Goal: Task Accomplishment & Management: Manage account settings

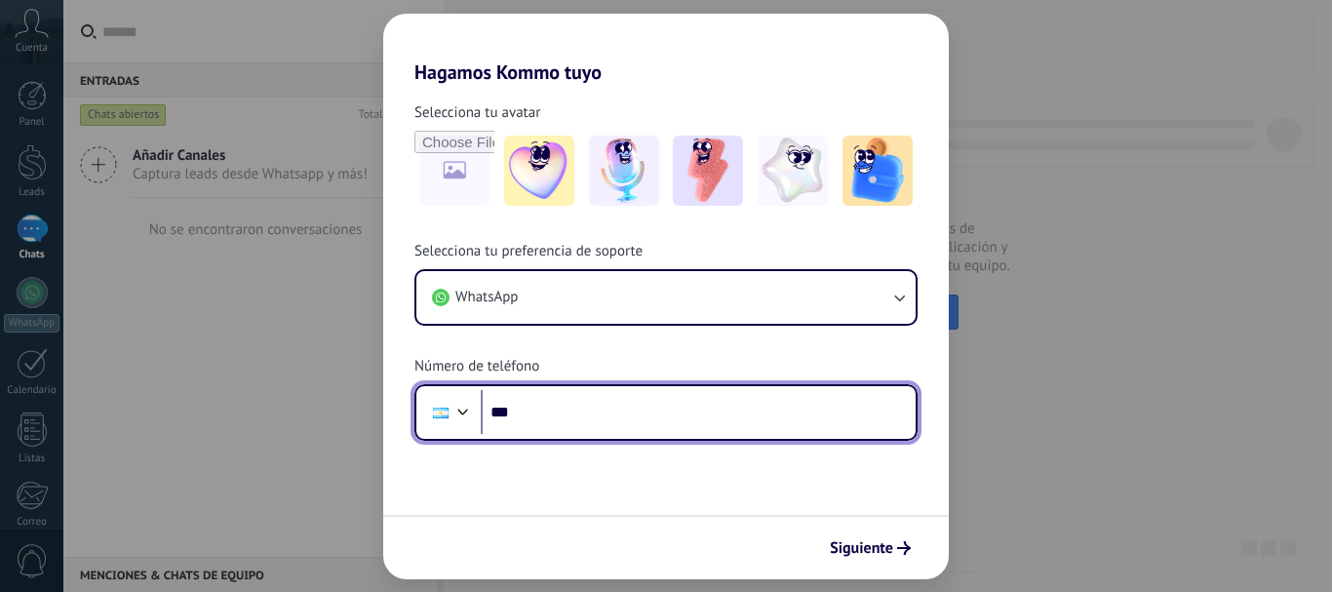
click at [638, 421] on input "***" at bounding box center [698, 412] width 435 height 45
click at [589, 412] on input "**********" at bounding box center [698, 412] width 435 height 45
type input "**********"
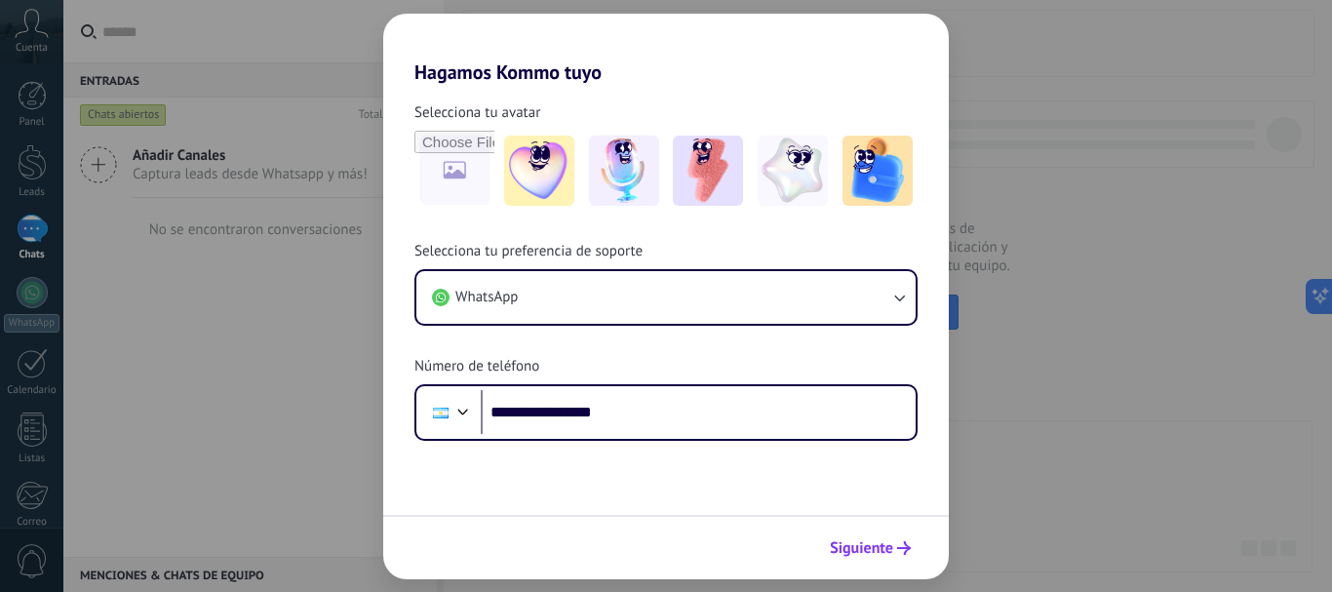
click at [871, 547] on span "Siguiente" at bounding box center [861, 548] width 63 height 14
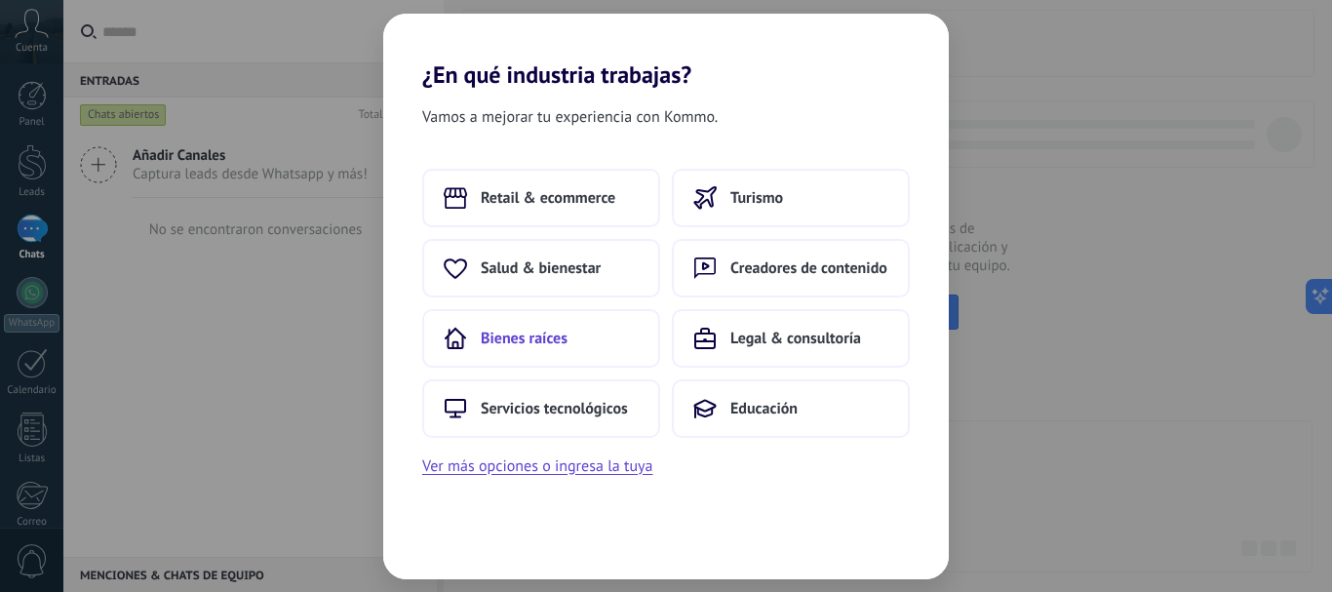
click at [592, 327] on button "Bienes raíces" at bounding box center [541, 338] width 238 height 59
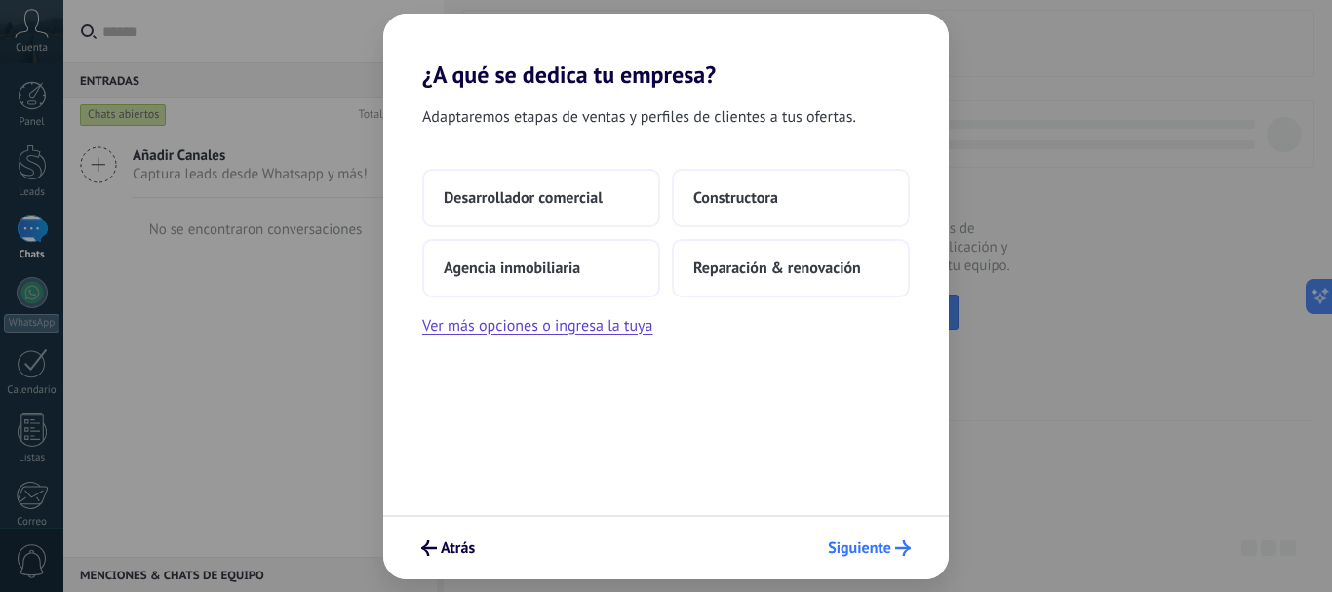
click at [878, 541] on span "Siguiente" at bounding box center [859, 548] width 63 height 14
click at [559, 263] on span "Agencia inmobiliaria" at bounding box center [512, 268] width 137 height 20
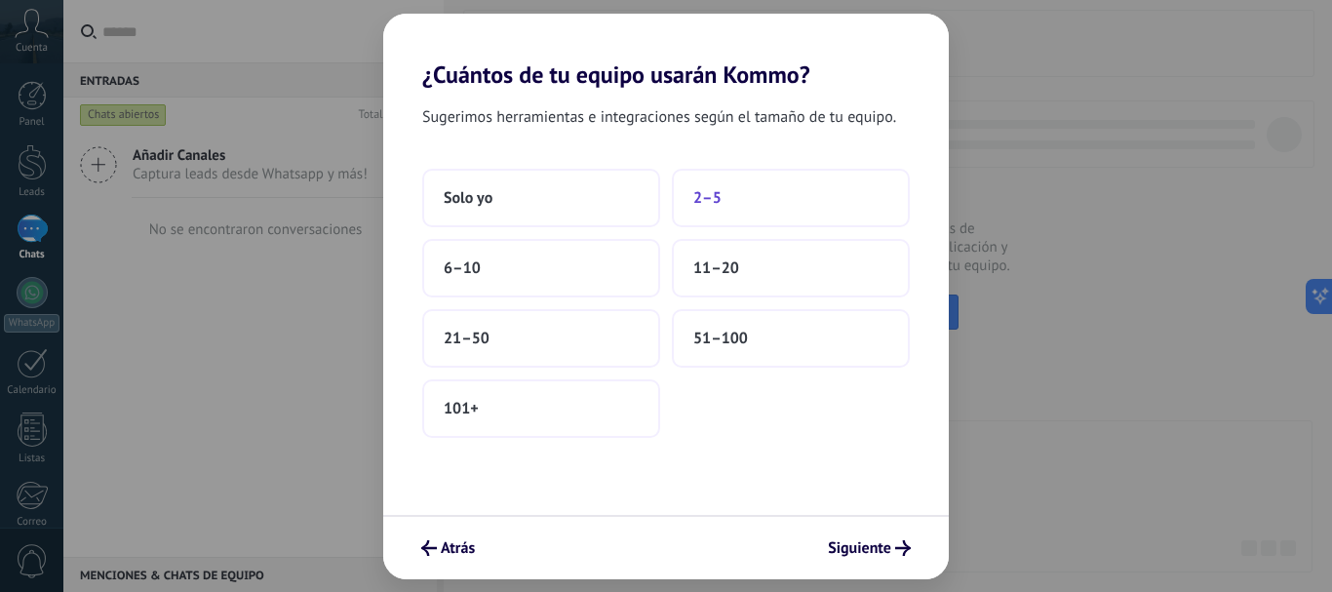
click at [761, 213] on button "2–5" at bounding box center [791, 198] width 238 height 59
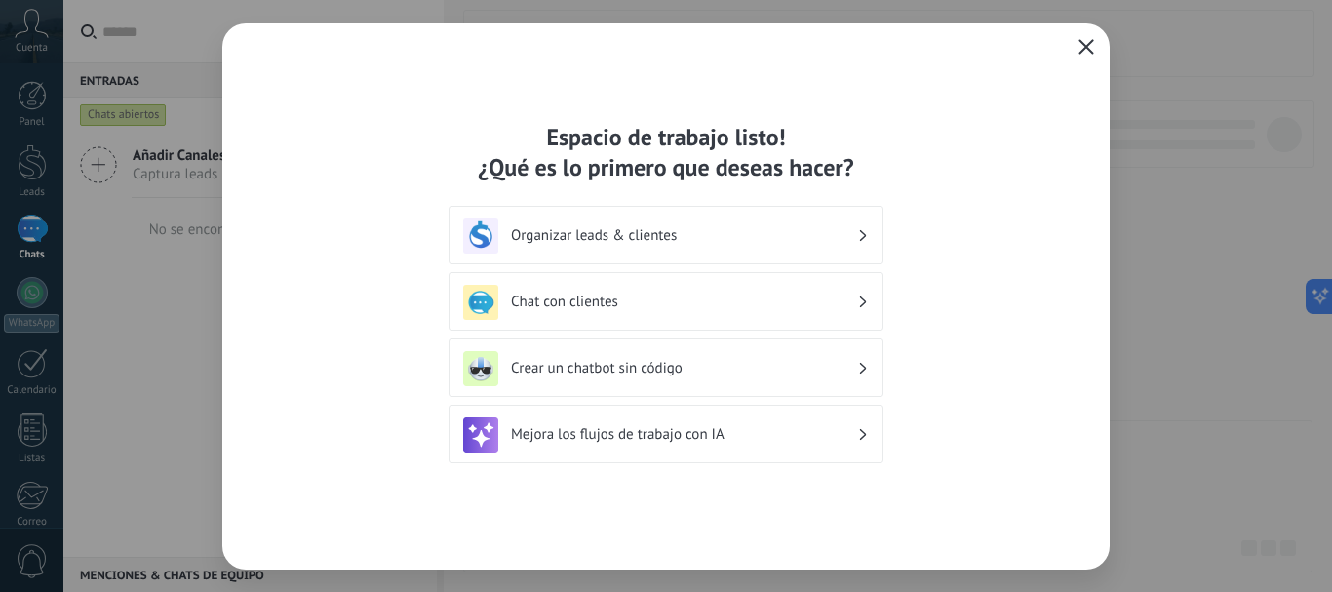
click at [772, 248] on div "Organizar leads & clientes" at bounding box center [666, 235] width 406 height 35
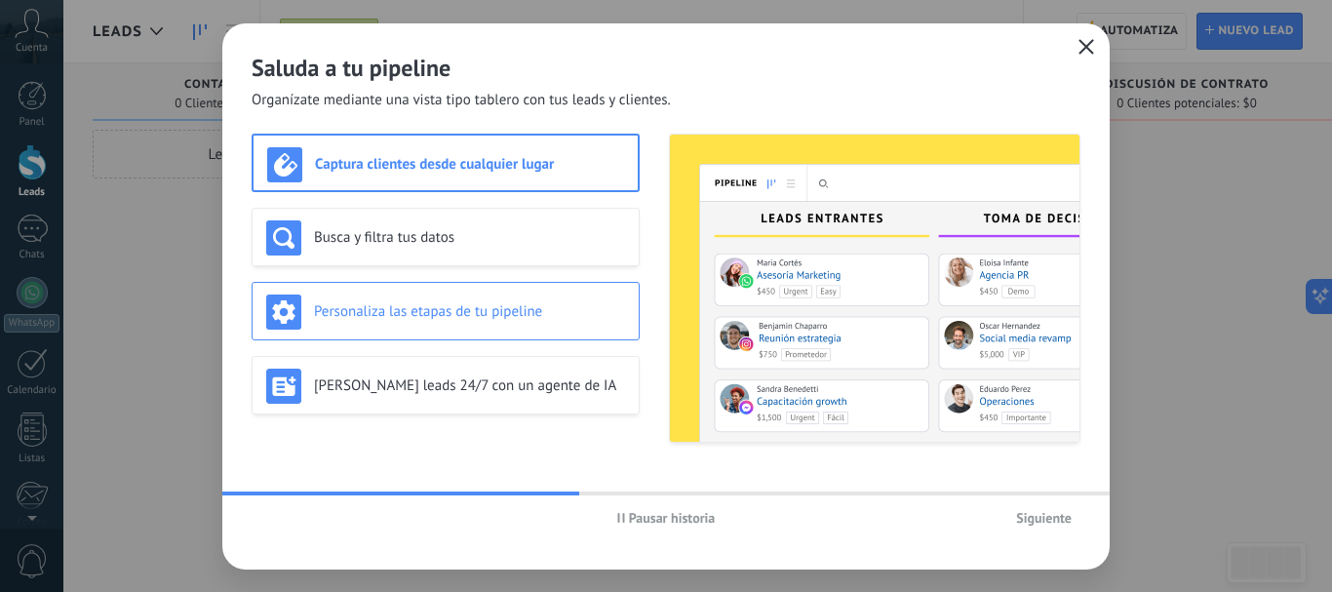
click at [525, 322] on div "Personaliza las etapas de tu pipeline" at bounding box center [445, 312] width 359 height 35
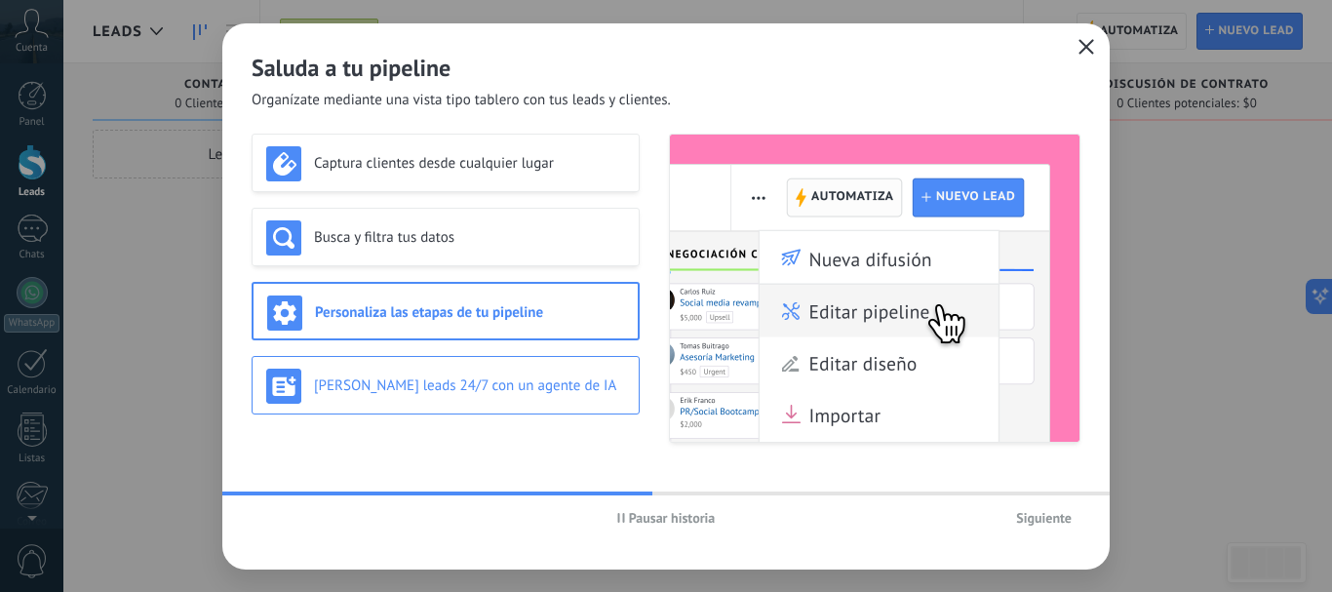
click at [523, 387] on h3 "[PERSON_NAME] leads 24/7 con un agente de IA" at bounding box center [469, 385] width 311 height 19
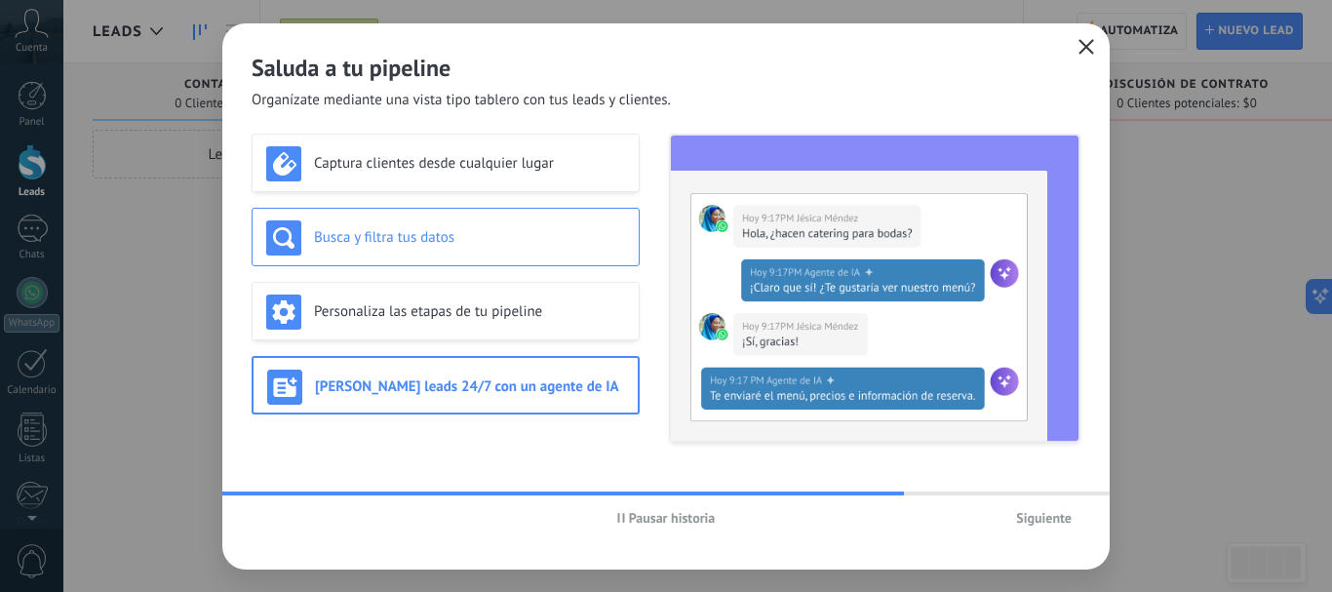
click at [437, 246] on h3 "Busca y filtra tus datos" at bounding box center [469, 237] width 311 height 19
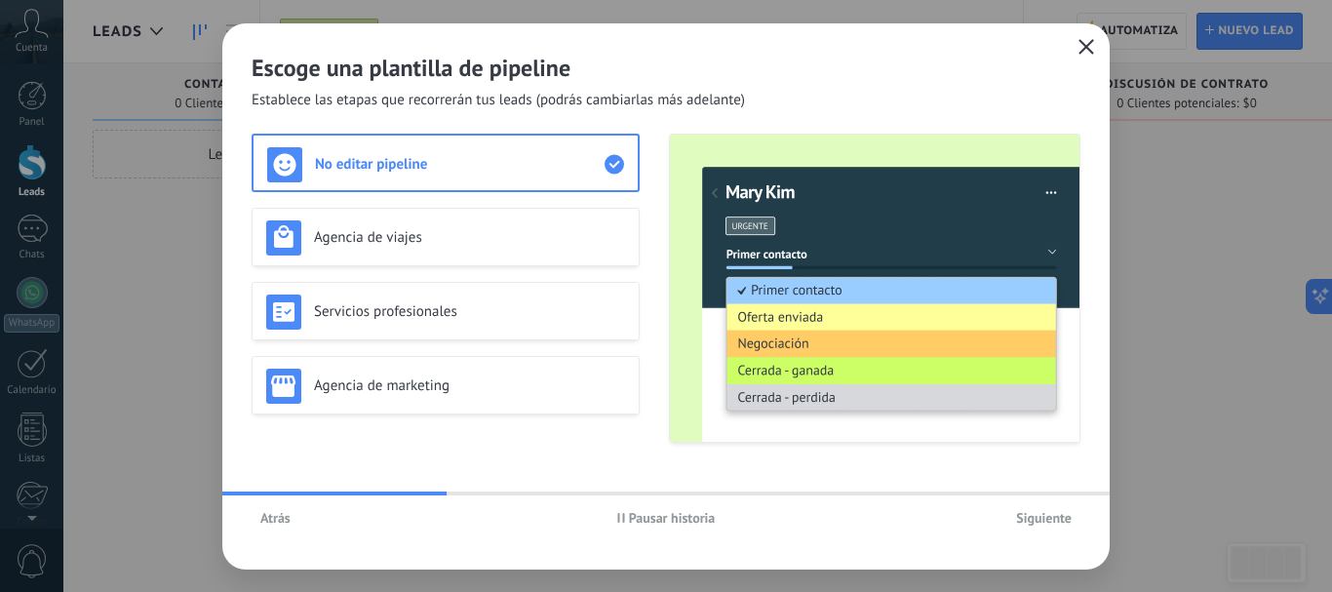
click at [1041, 515] on span "Siguiente" at bounding box center [1044, 518] width 56 height 14
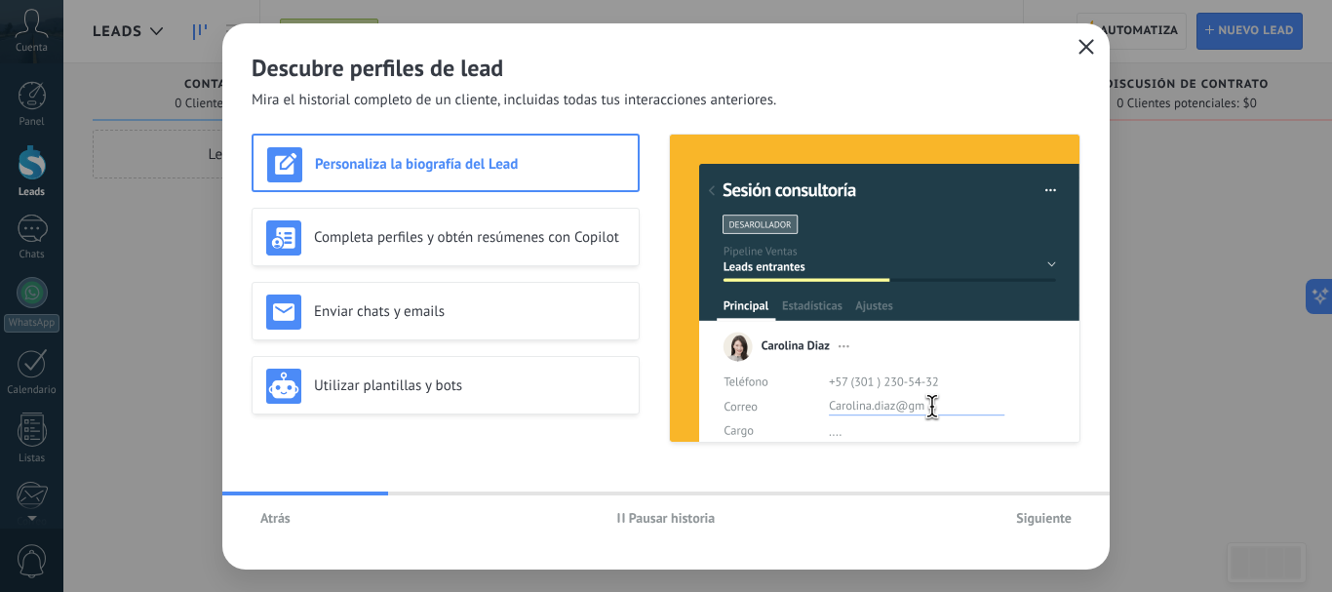
click at [1041, 515] on span "Siguiente" at bounding box center [1044, 518] width 56 height 14
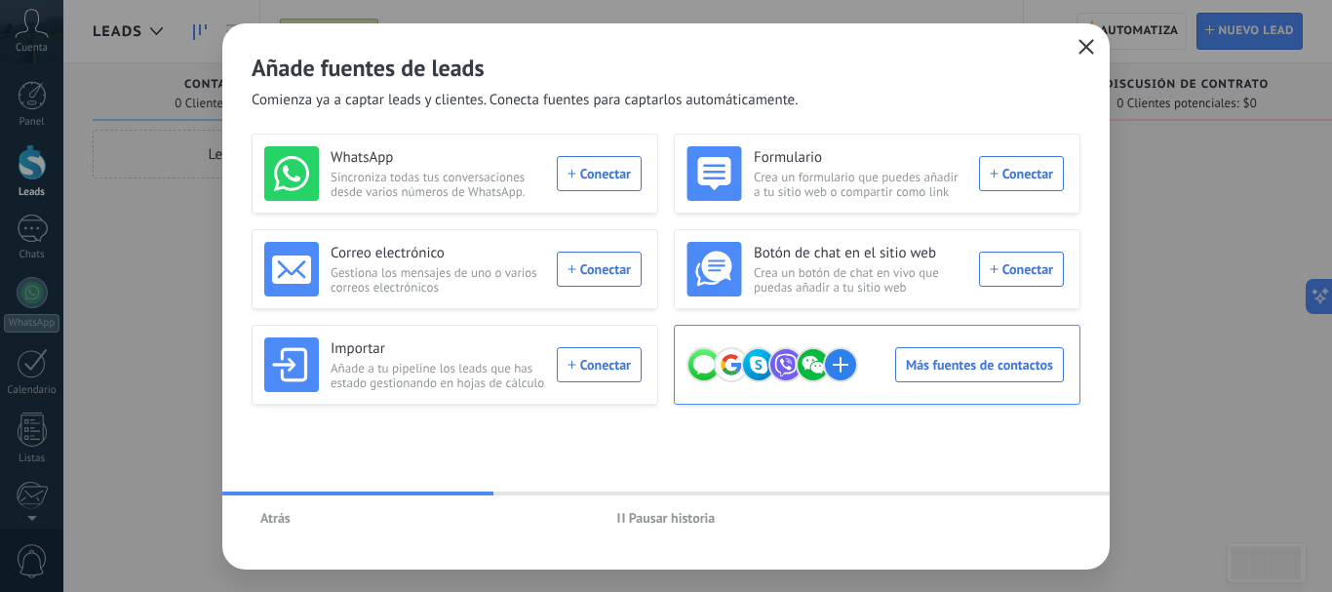
click at [988, 366] on div "Más fuentes de contactos" at bounding box center [875, 364] width 377 height 55
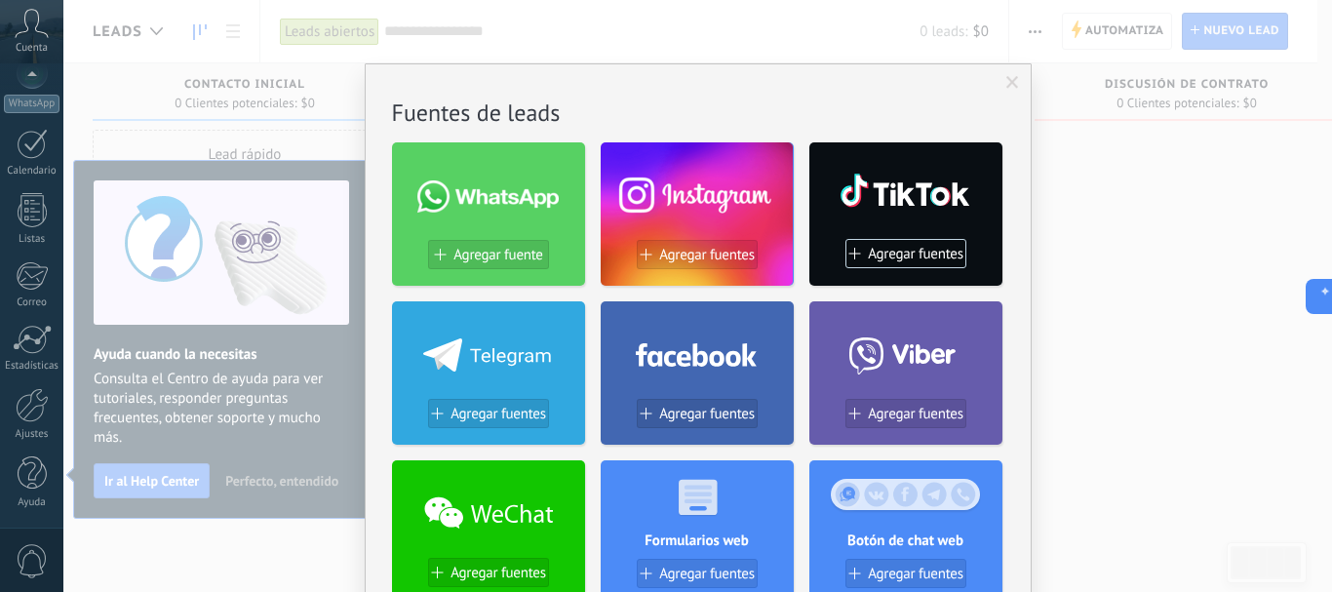
click at [518, 198] on span at bounding box center [487, 196] width 141 height 32
click at [493, 257] on span "Agregar fuente" at bounding box center [498, 255] width 89 height 17
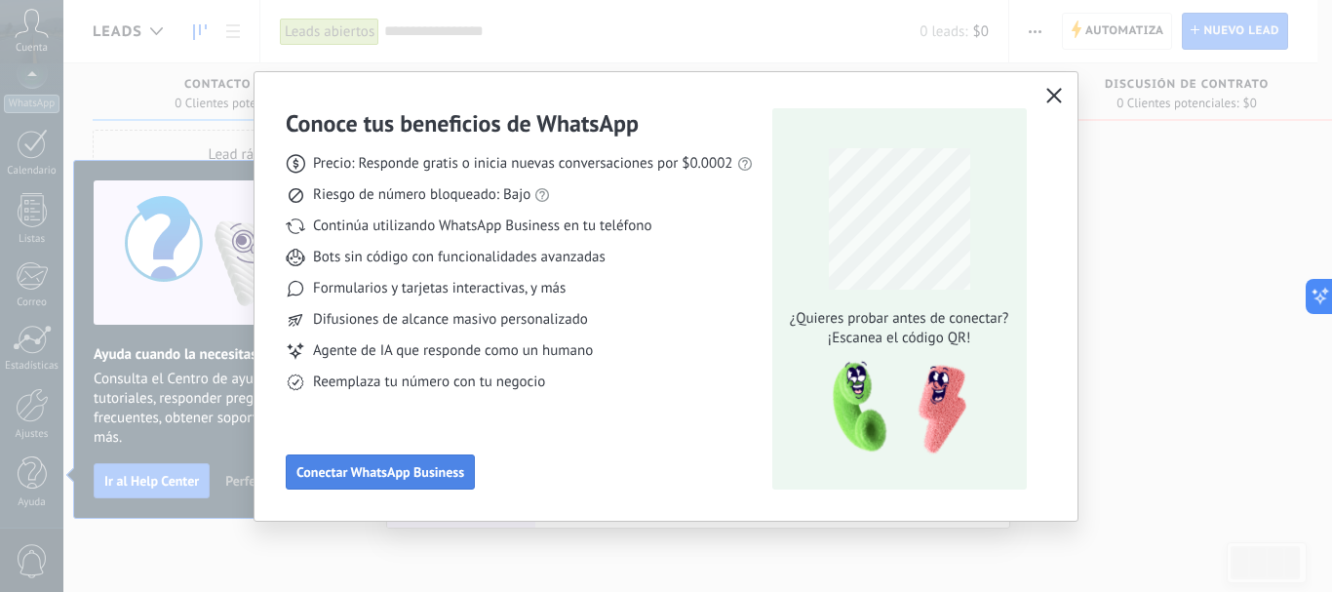
click at [391, 477] on span "Conectar WhatsApp Business" at bounding box center [381, 472] width 168 height 14
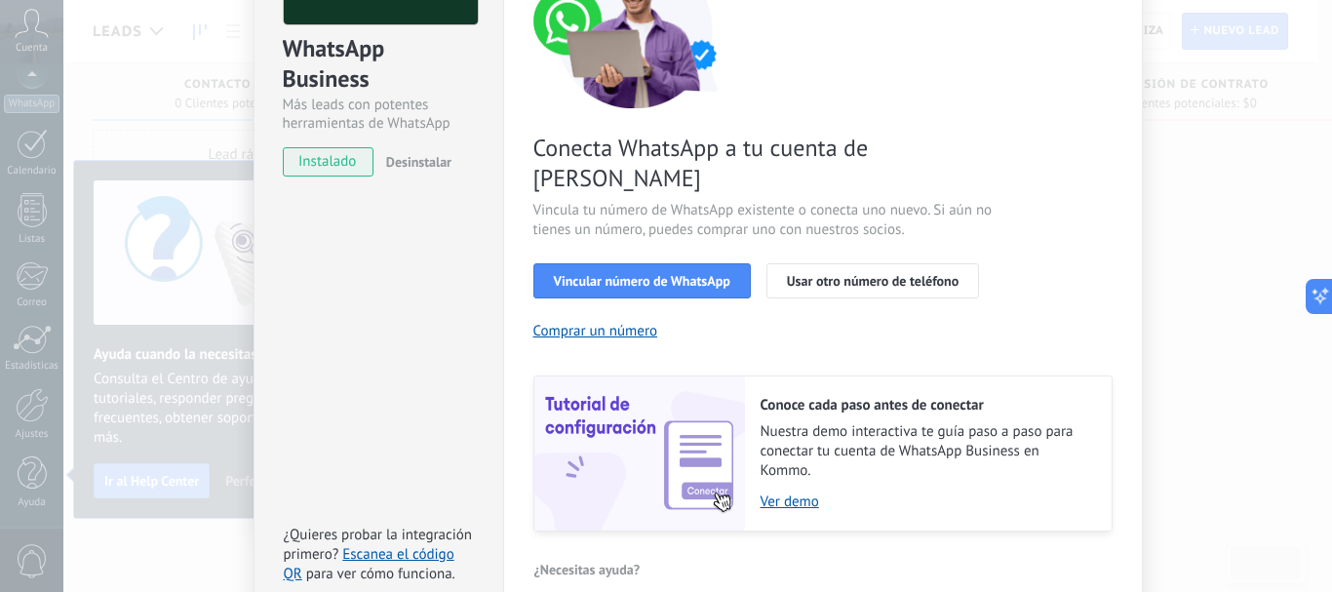
scroll to position [79, 0]
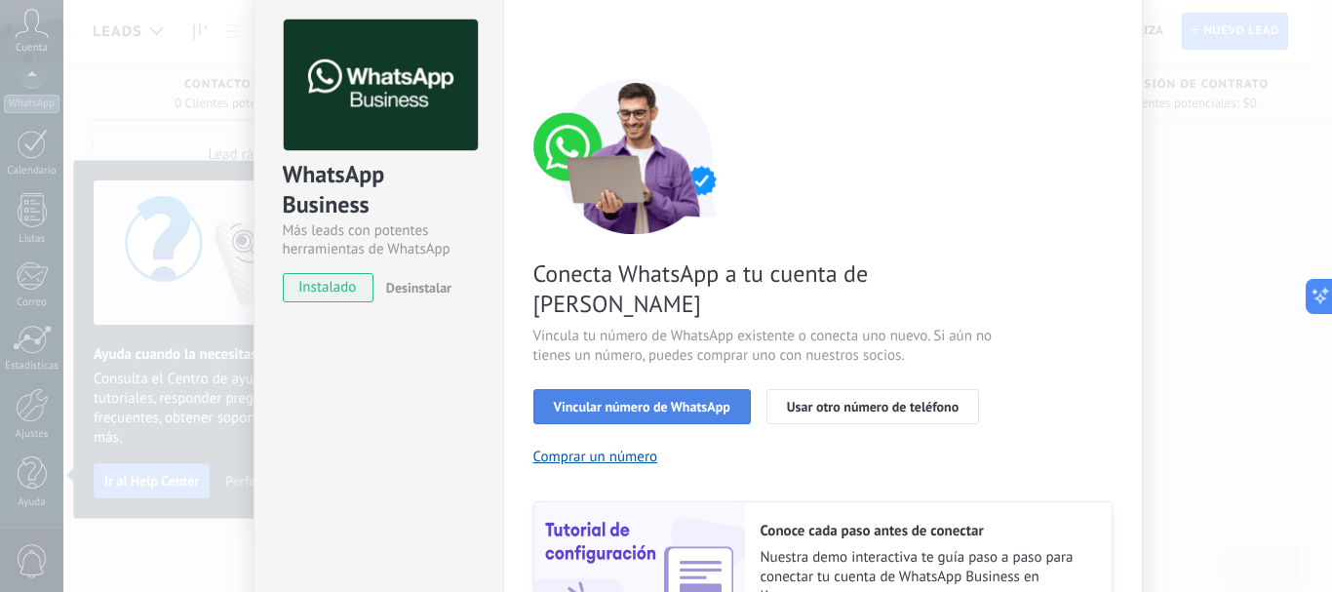
click at [697, 389] on button "Vincular número de WhatsApp" at bounding box center [642, 406] width 217 height 35
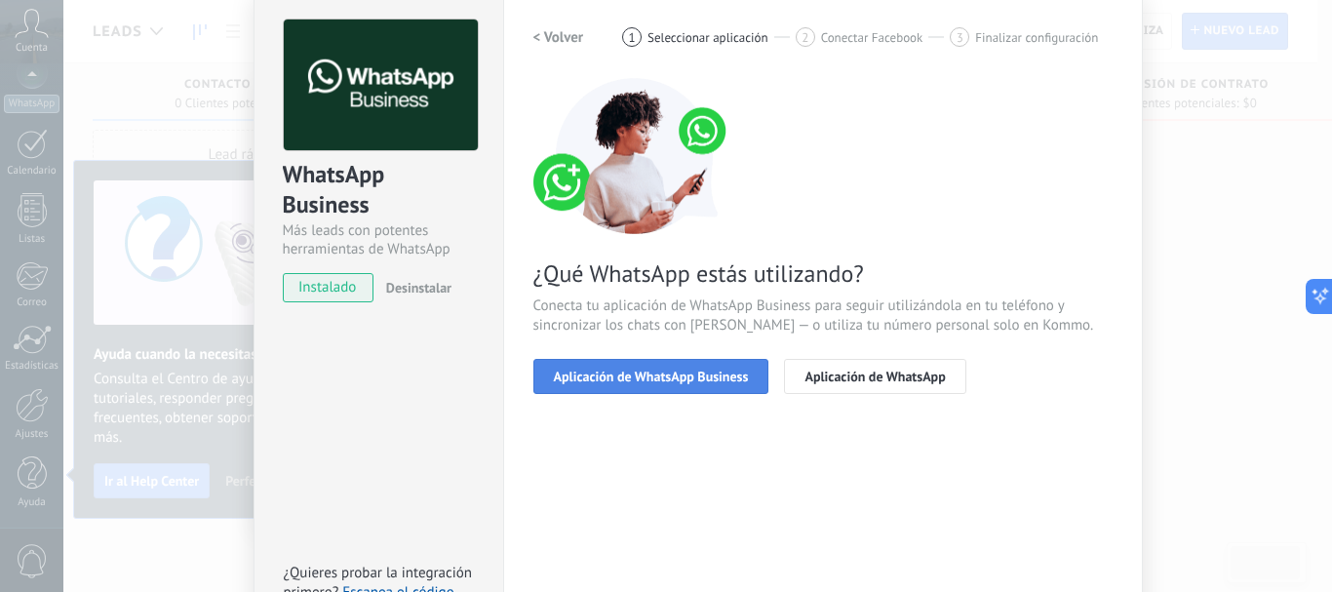
click at [738, 381] on span "Aplicación de WhatsApp Business" at bounding box center [651, 377] width 195 height 14
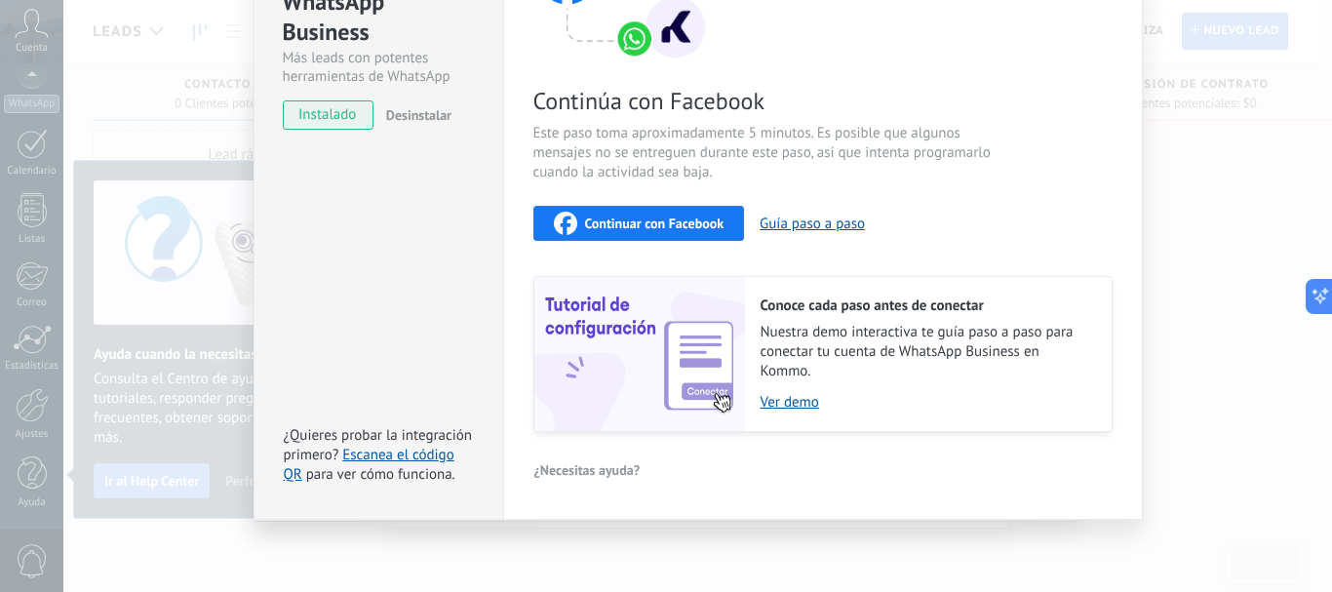
scroll to position [57, 0]
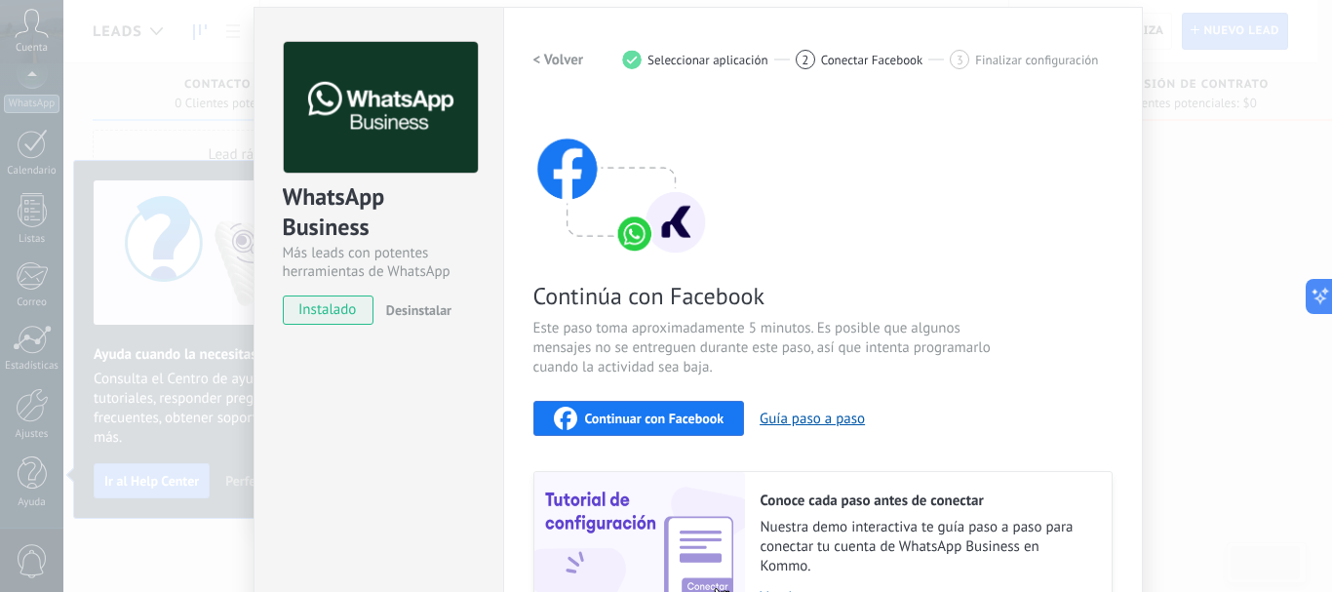
click at [1009, 54] on span "Finalizar configuración" at bounding box center [1036, 60] width 123 height 15
click at [996, 63] on span "Finalizar configuración" at bounding box center [1036, 60] width 123 height 15
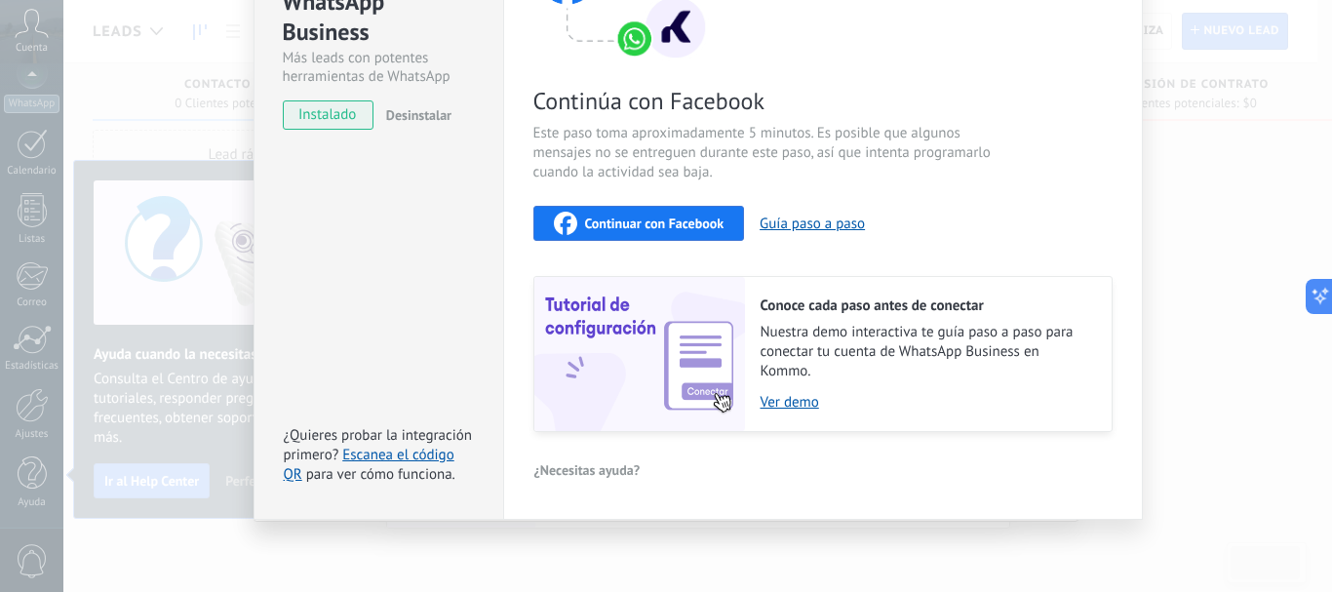
click at [648, 211] on button "Continuar con Facebook" at bounding box center [640, 223] width 212 height 35
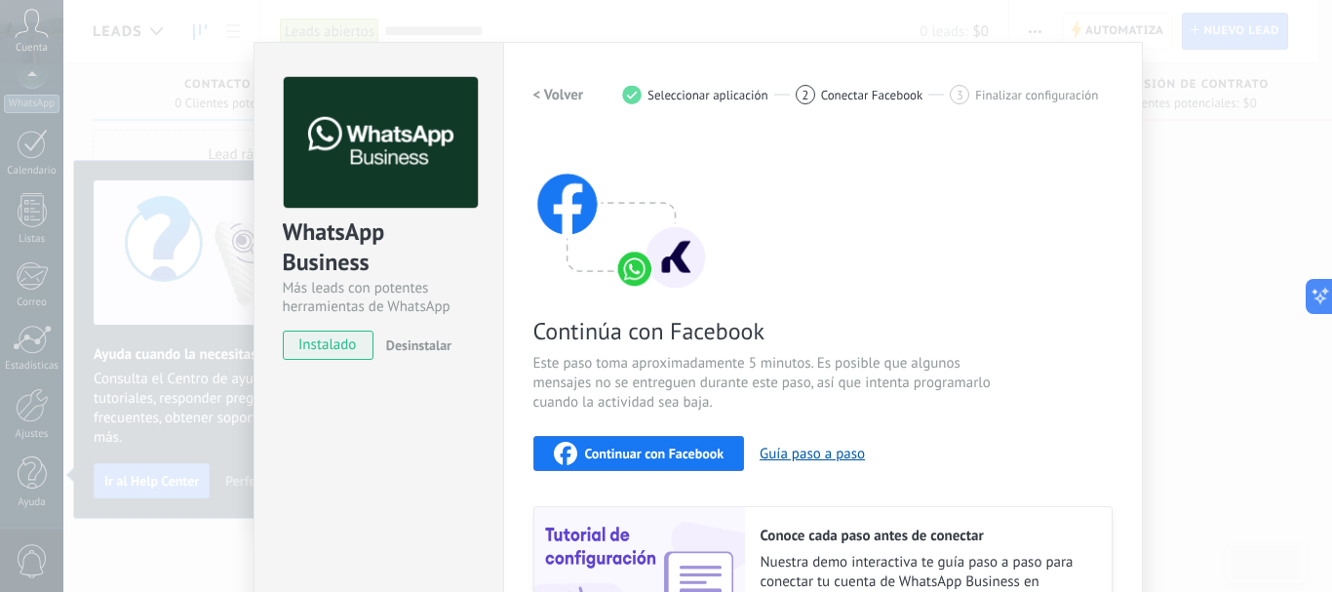
scroll to position [0, 0]
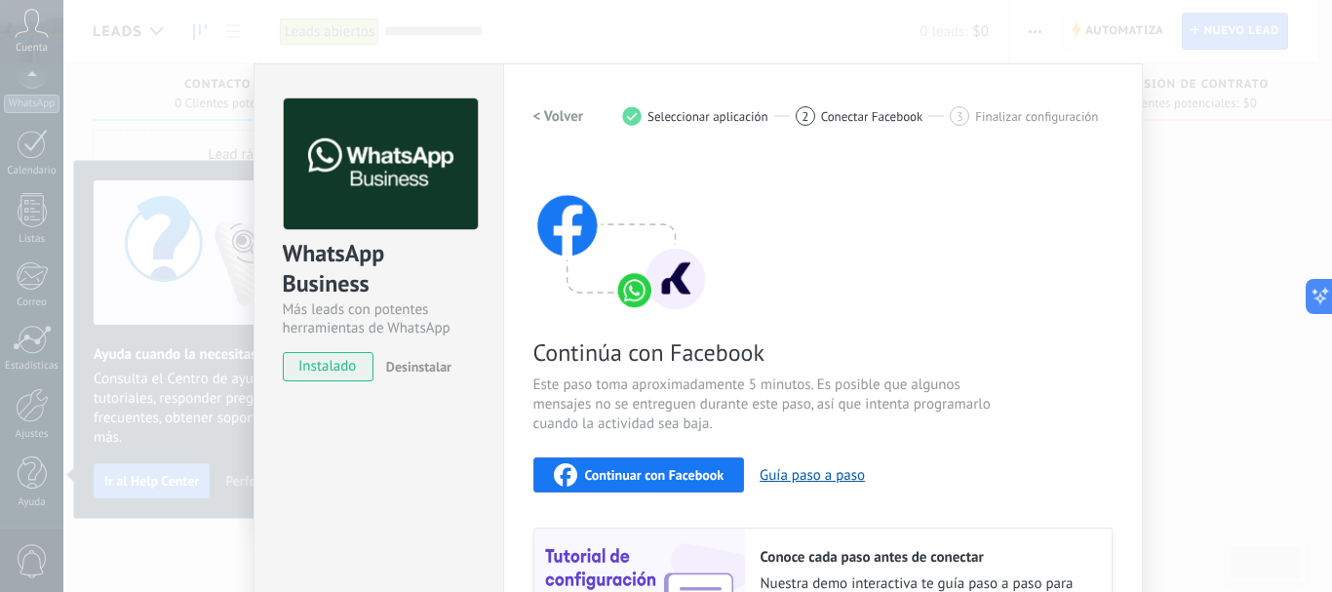
click at [693, 278] on img at bounding box center [622, 235] width 176 height 156
click at [676, 295] on img at bounding box center [622, 235] width 176 height 156
click at [805, 122] on span "2" at bounding box center [805, 116] width 7 height 17
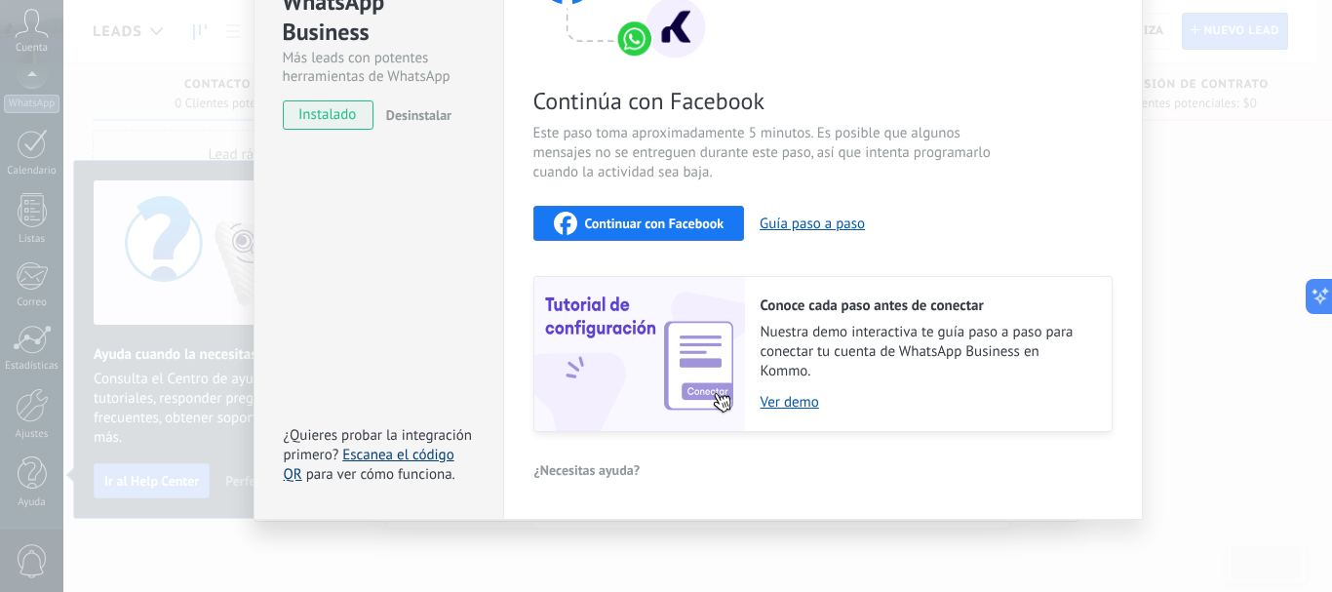
click at [288, 476] on link "Escanea el código QR" at bounding box center [369, 465] width 171 height 38
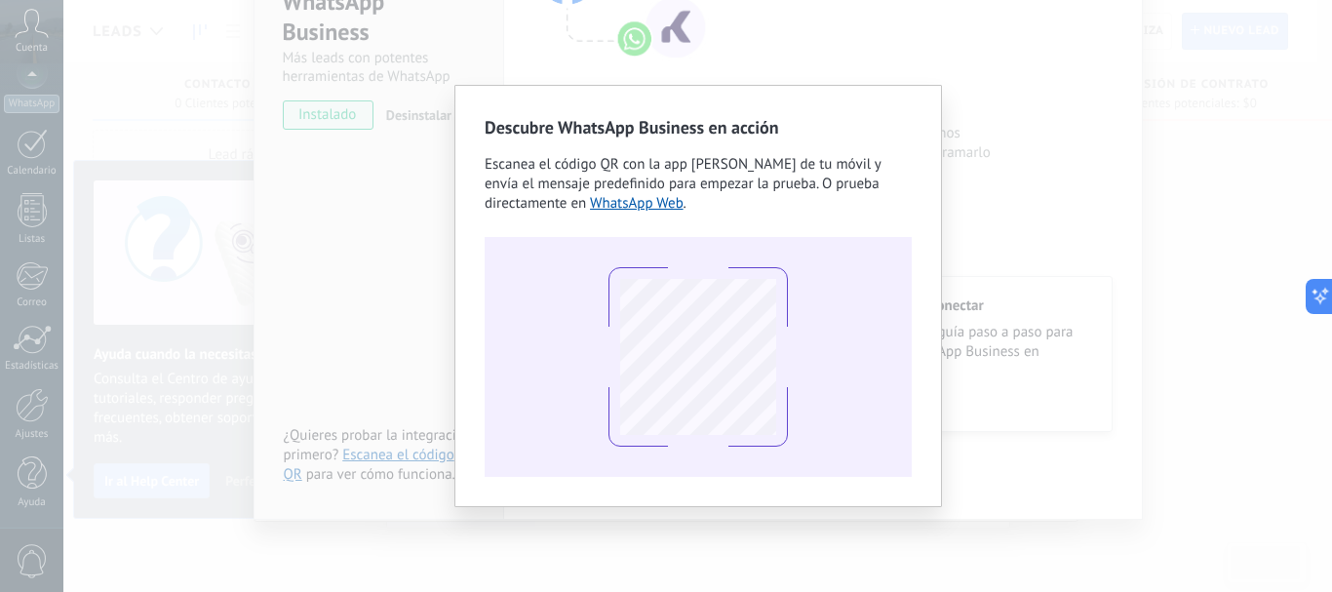
click at [1015, 211] on div "Descubre WhatsApp Business en acción Escanea el código QR con la app [PERSON_NA…" at bounding box center [697, 296] width 1269 height 592
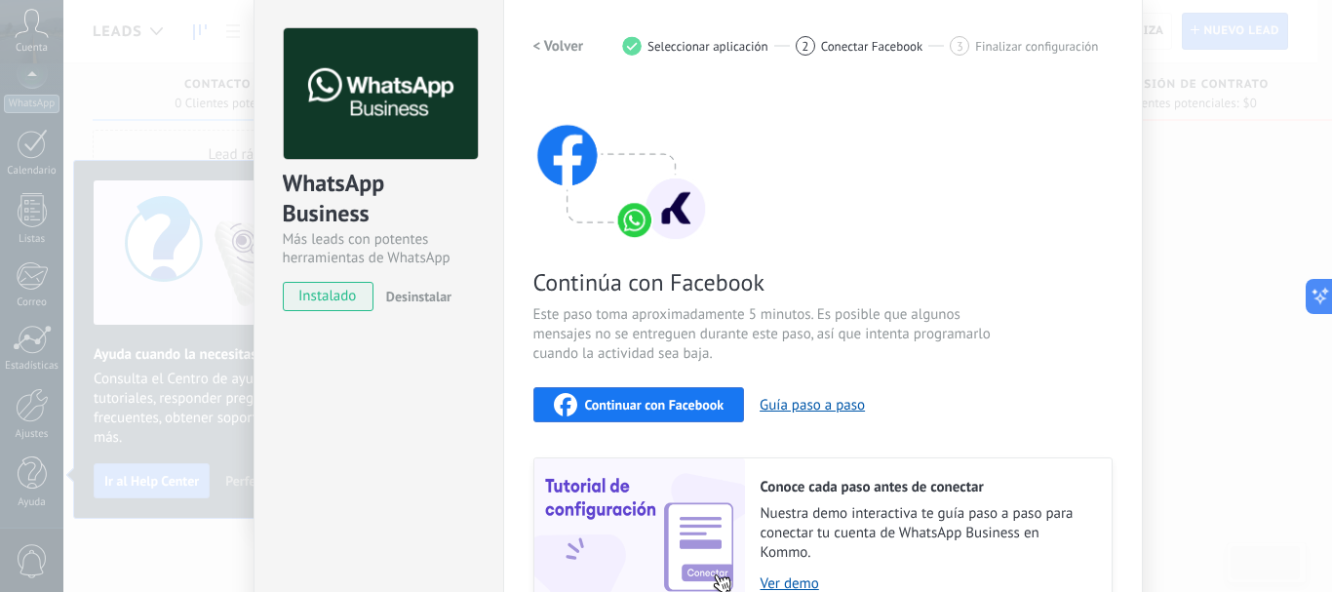
scroll to position [98, 0]
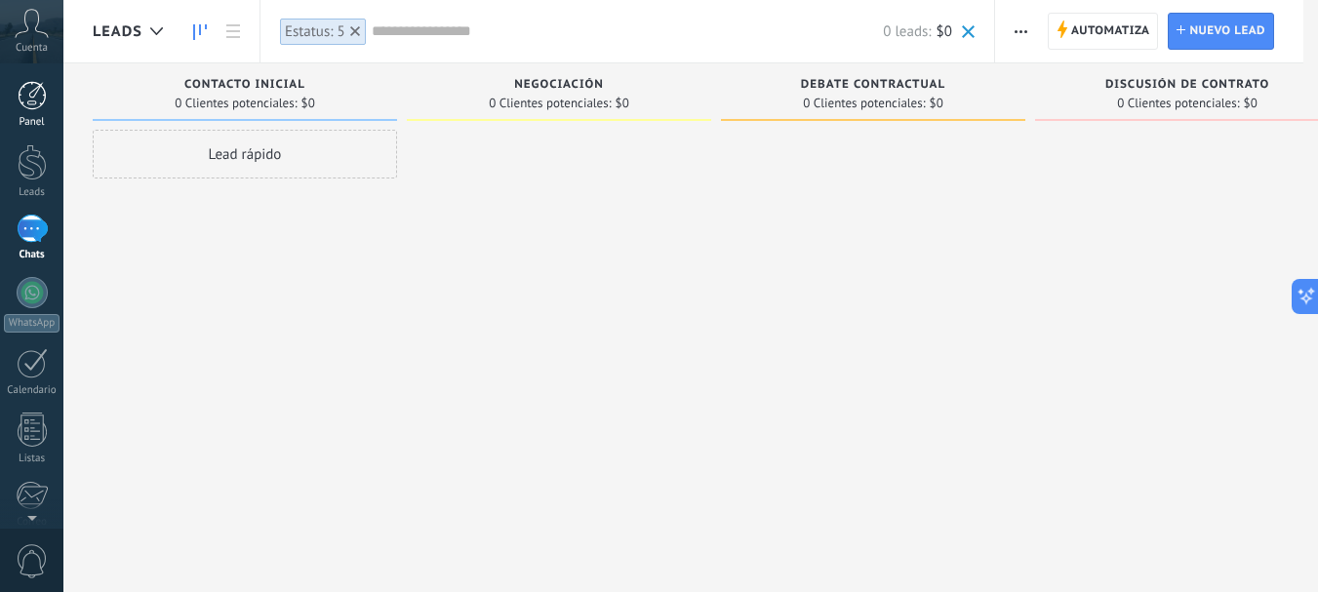
click at [37, 99] on div at bounding box center [32, 95] width 29 height 29
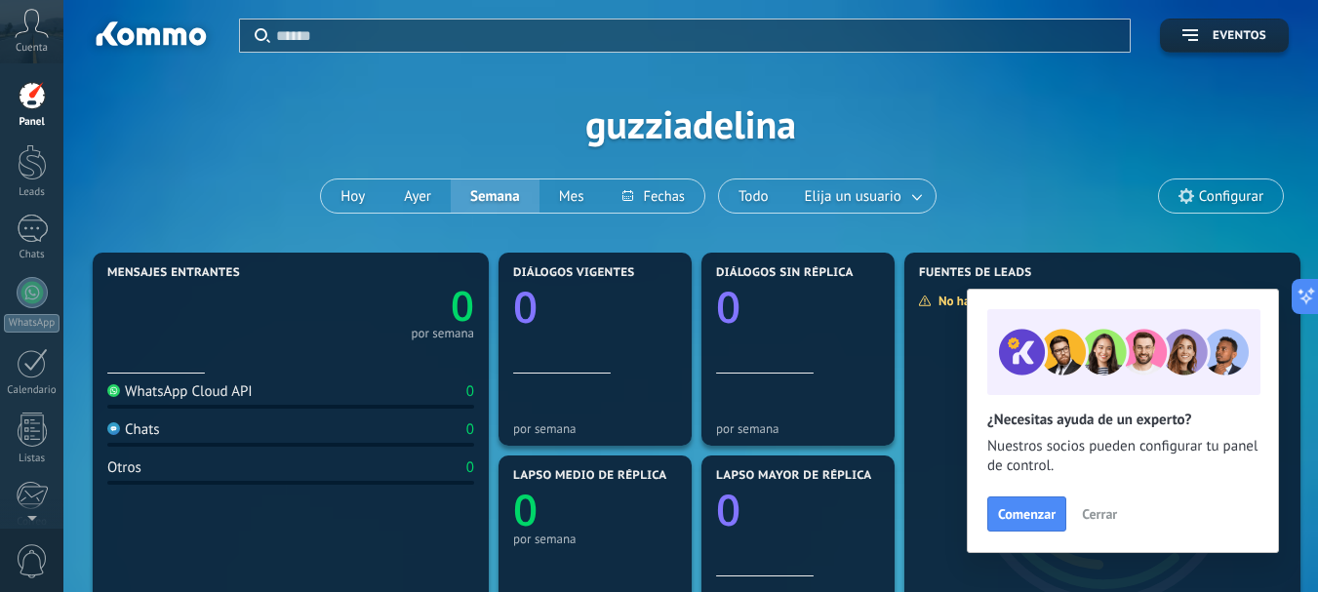
click at [58, 40] on div "Cuenta" at bounding box center [31, 31] width 63 height 63
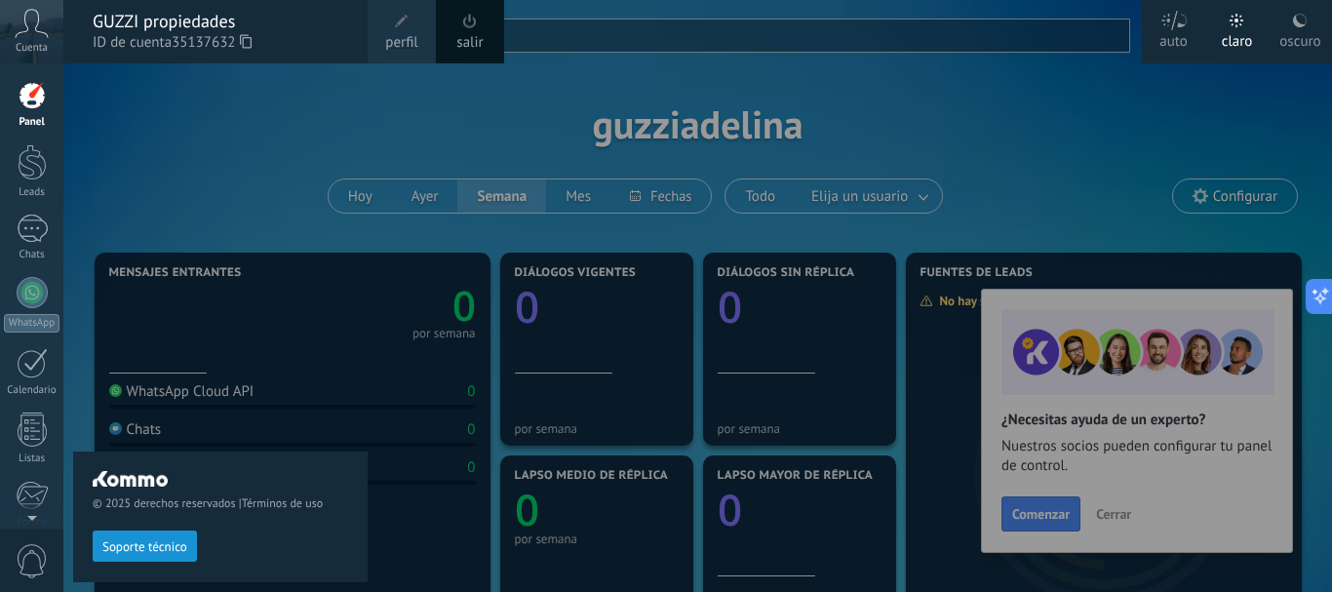
click at [463, 29] on span at bounding box center [469, 21] width 21 height 21
